Goal: Task Accomplishment & Management: Manage account settings

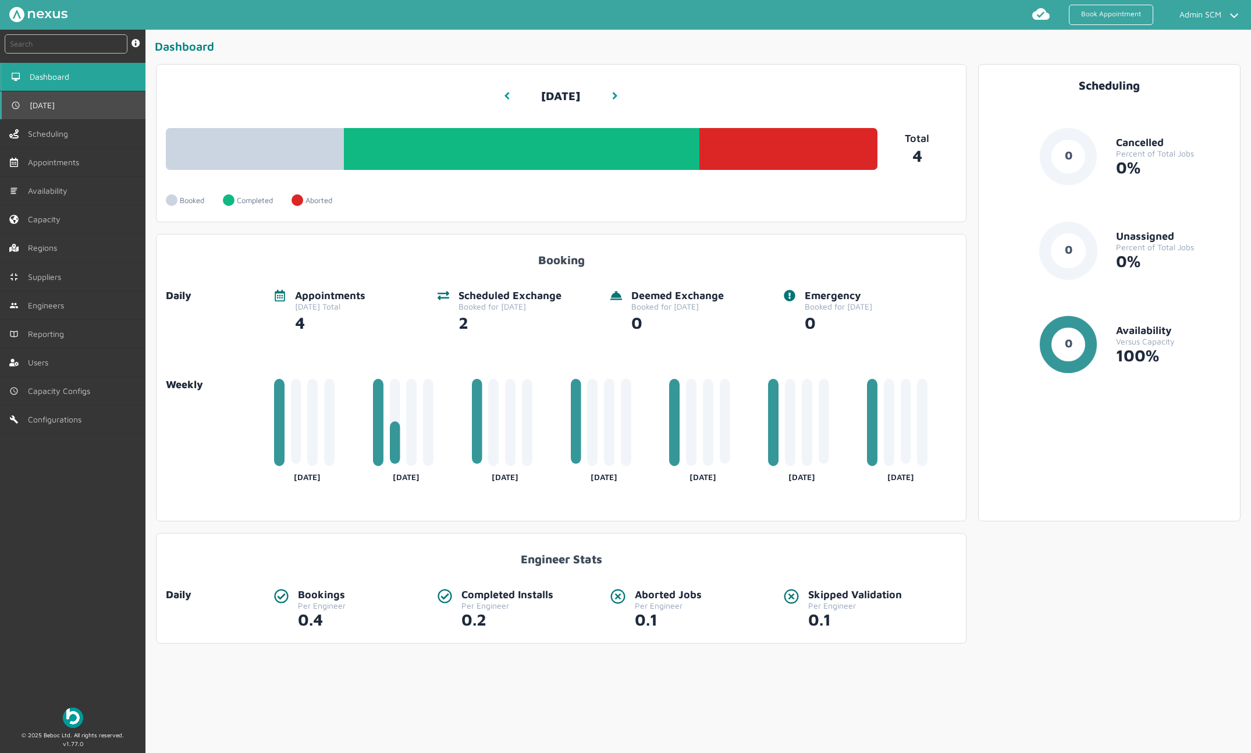
click at [69, 112] on link "[DATE]" at bounding box center [72, 105] width 145 height 28
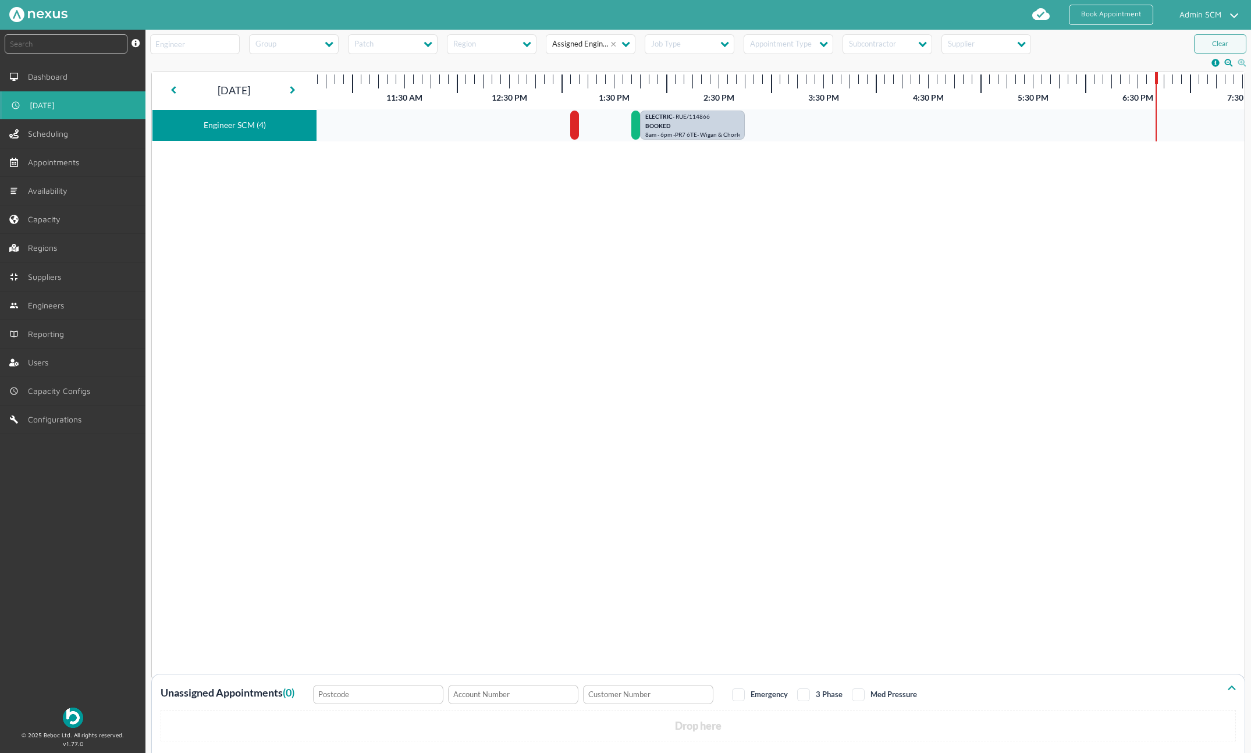
scroll to position [0, 496]
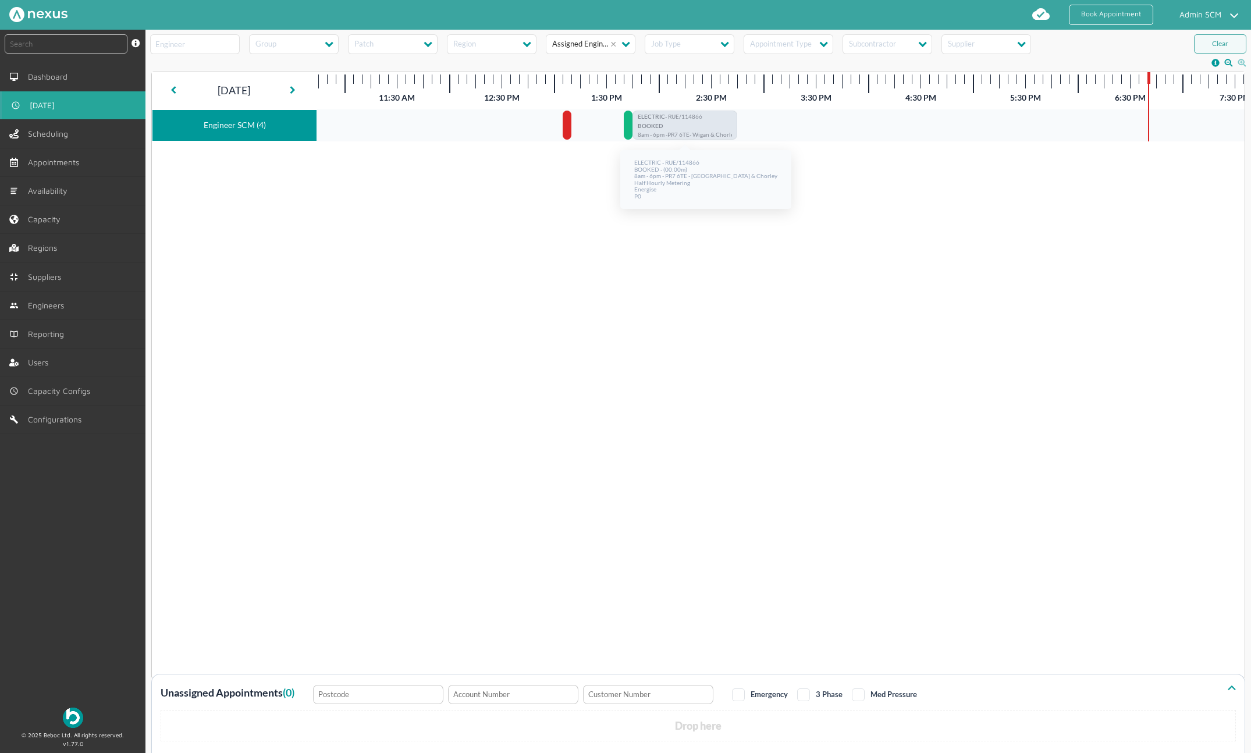
click at [691, 130] on p "BOOKED" at bounding box center [685, 127] width 94 height 9
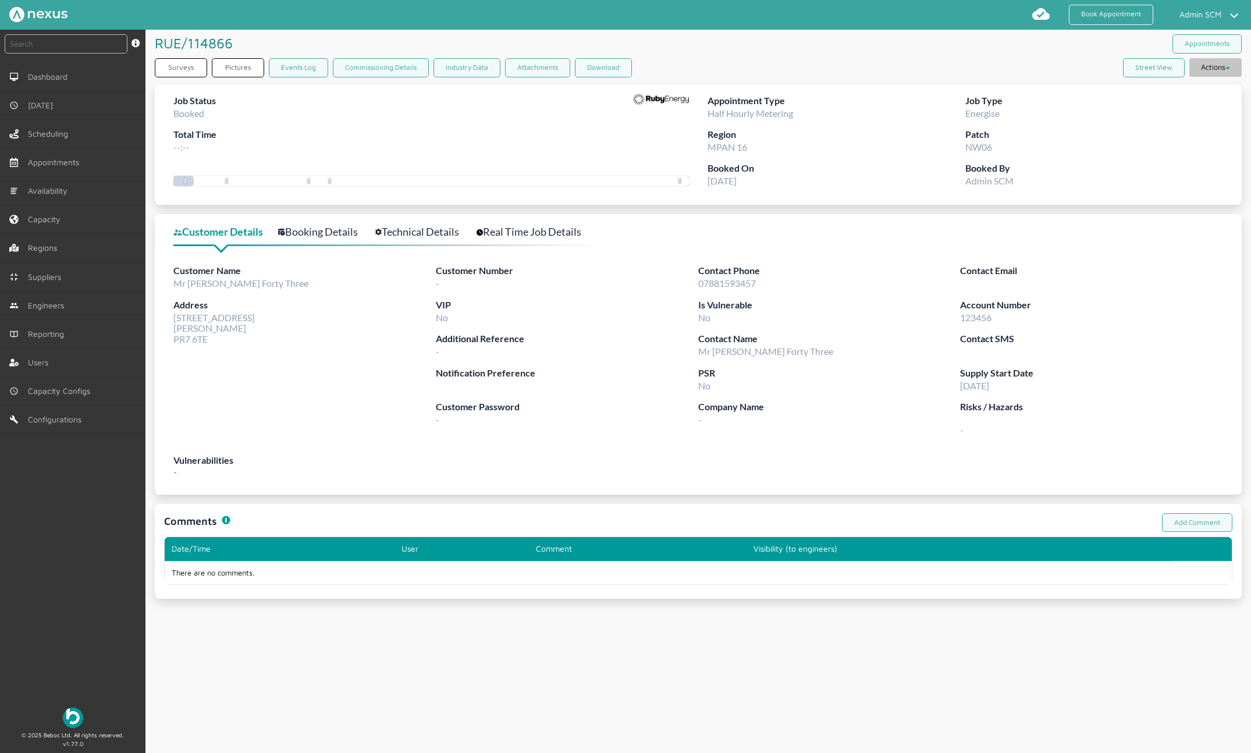
click at [1225, 68] on icon at bounding box center [1227, 68] width 5 height 3
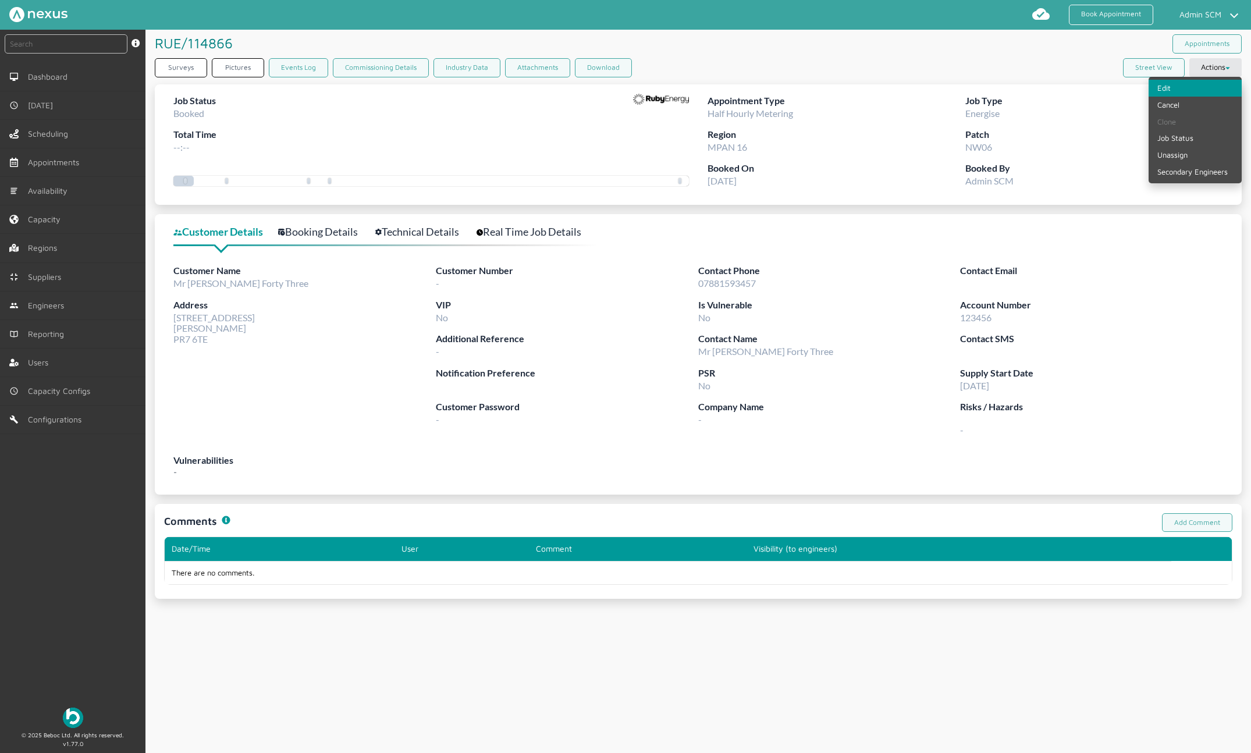
click at [1170, 83] on link "Edit" at bounding box center [1194, 88] width 93 height 17
select select "8: 6422ec7fcd44966678f35e74"
select select "11: 64cb6ee7e0f1de4cb89f14ff"
select select "2: Mr"
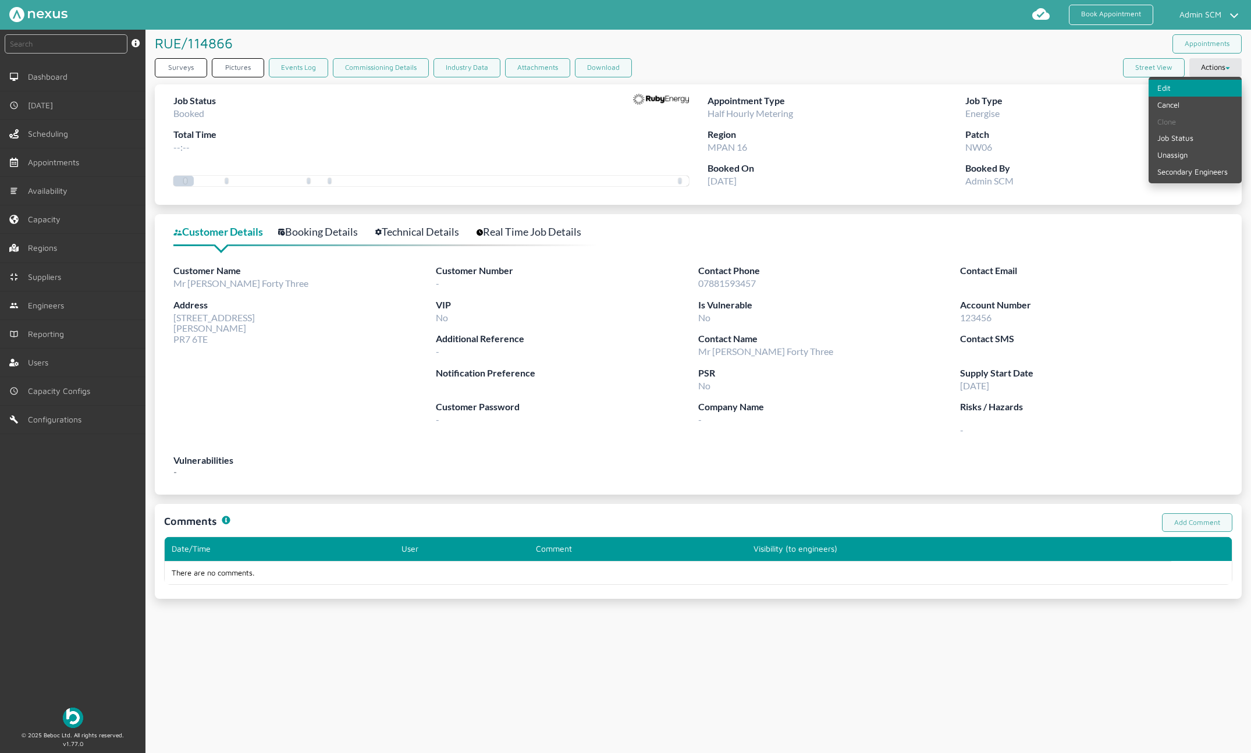
select select "2: 2"
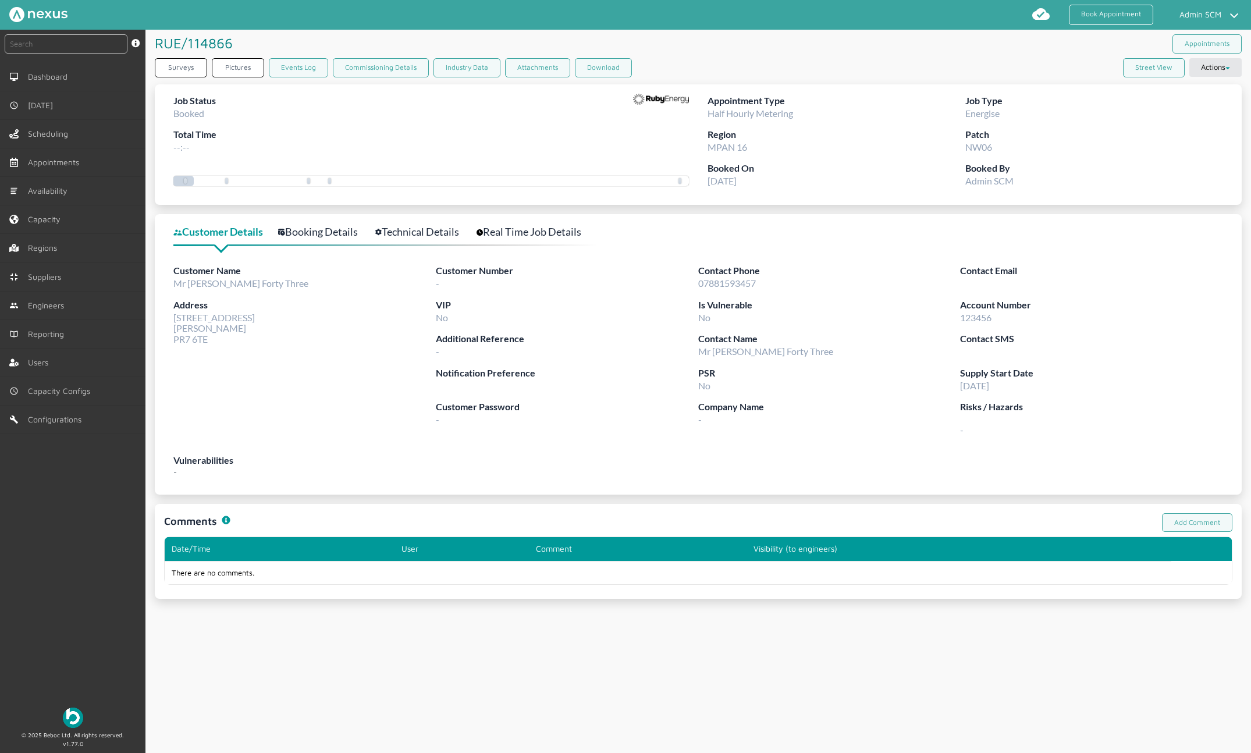
click at [331, 227] on link "Booking Details" at bounding box center [324, 231] width 92 height 17
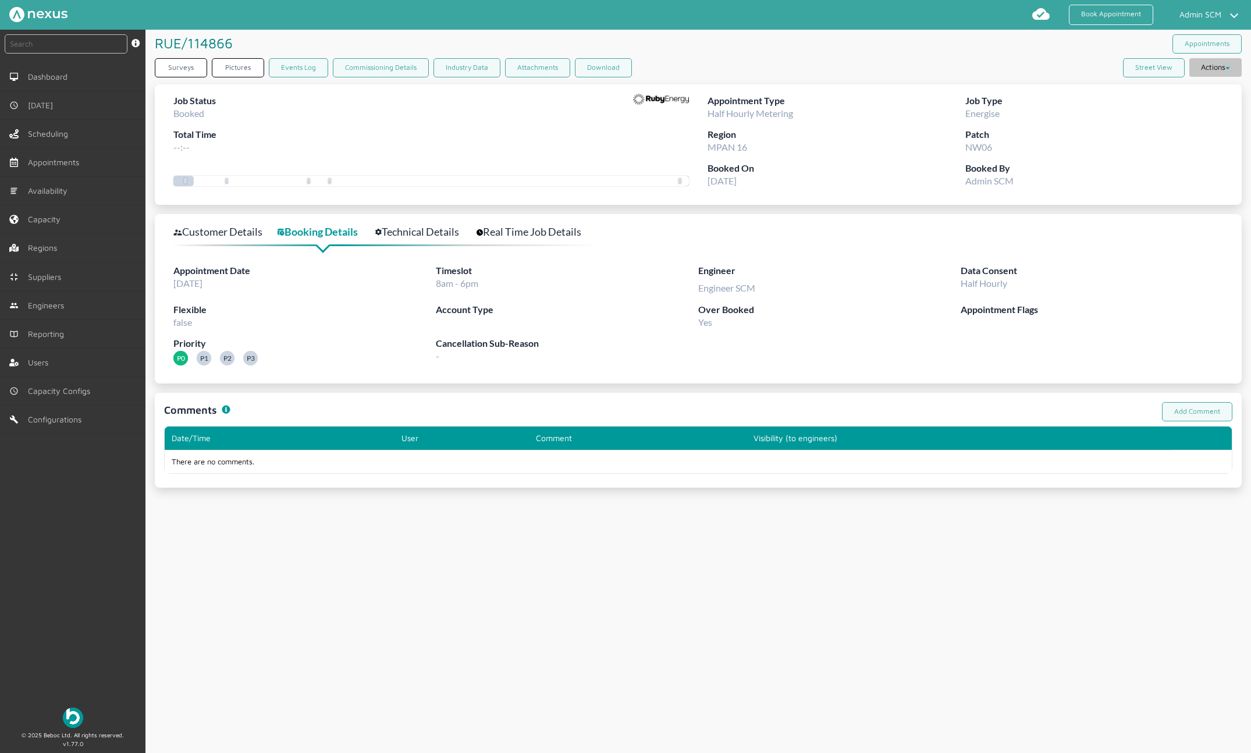
click at [1227, 65] on button "Actions" at bounding box center [1215, 67] width 52 height 19
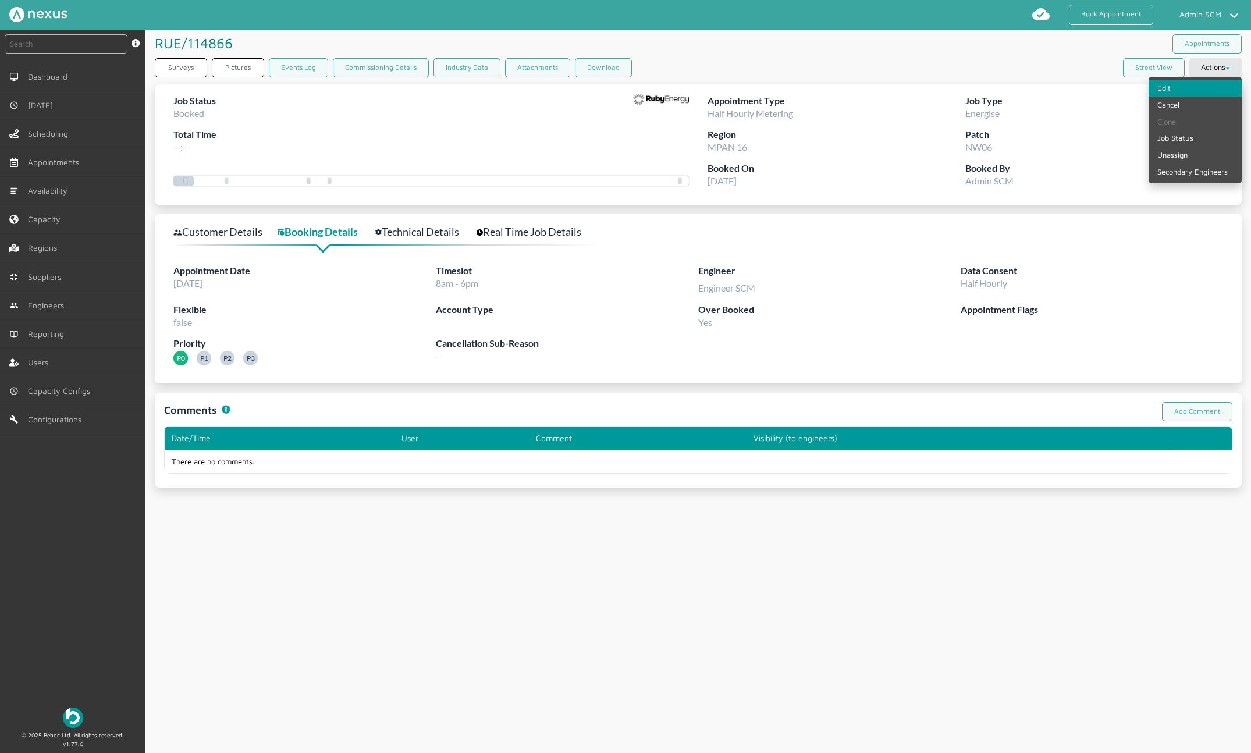
click at [1169, 85] on link "Edit" at bounding box center [1194, 88] width 93 height 17
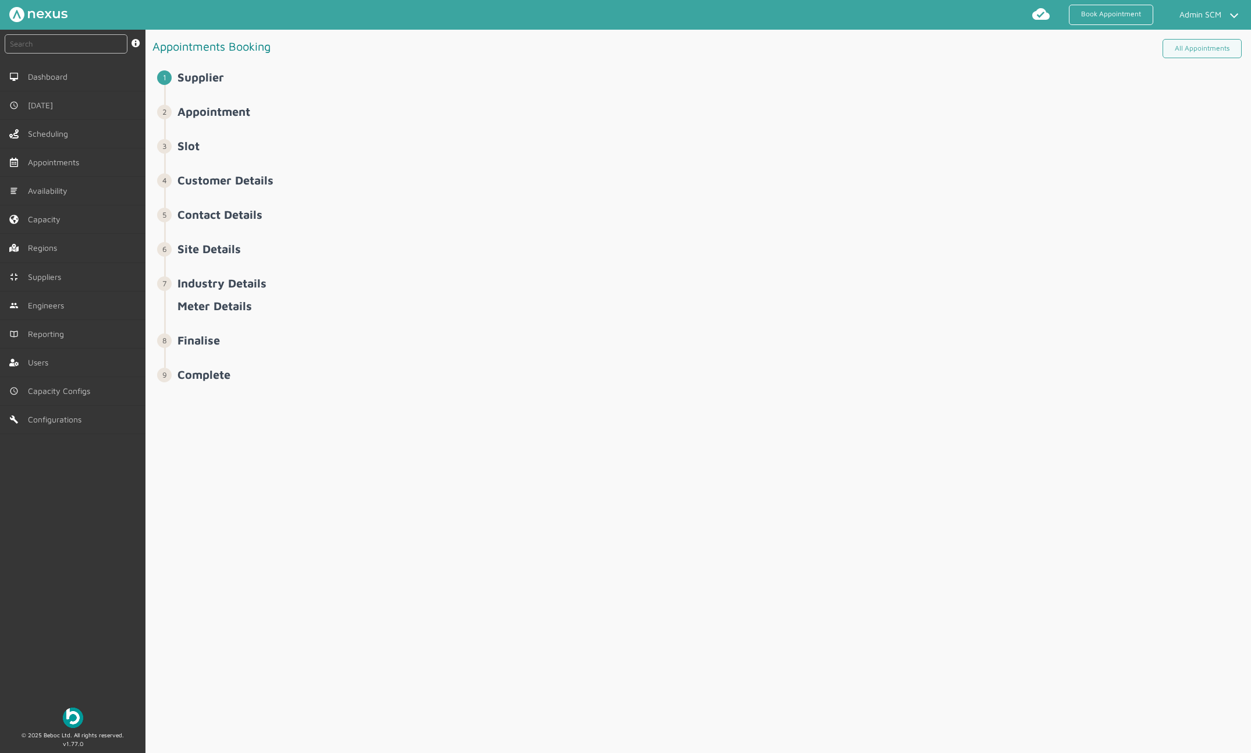
select select "8: 6422ec7fcd44966678f35e74"
select select "11: 64cb6ee7e0f1de4cb89f14ff"
select select "2: Mr"
select select "2: 2"
